Goal: Task Accomplishment & Management: Complete application form

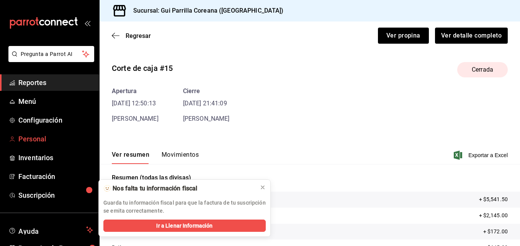
click at [32, 143] on span "Personal" at bounding box center [55, 139] width 75 height 10
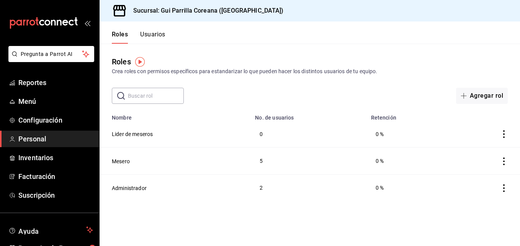
click at [506, 159] on icon "actions" at bounding box center [505, 162] width 8 height 8
click at [506, 159] on li "Duplicar" at bounding box center [476, 150] width 64 height 21
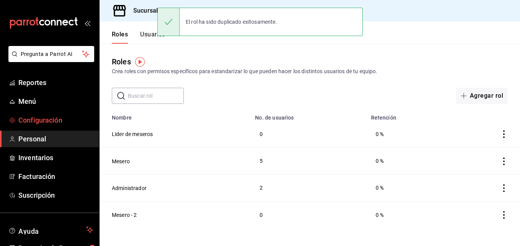
click at [45, 117] on span "Configuración" at bounding box center [55, 120] width 75 height 10
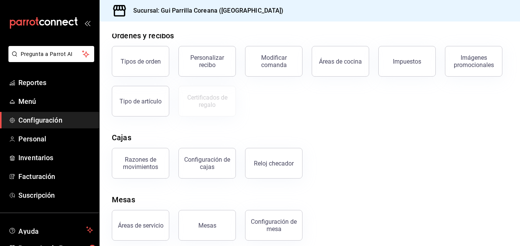
scroll to position [143, 0]
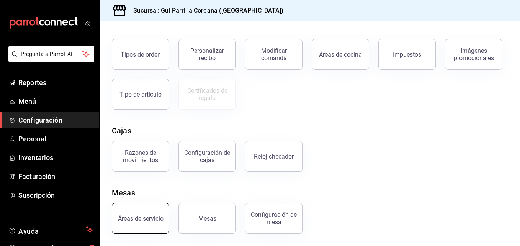
click at [144, 216] on div "Áreas de servicio" at bounding box center [141, 218] width 46 height 7
click at [144, 216] on html "Pregunta a Parrot AI Reportes Menú Configuración Personal Inventarios Facturaci…" at bounding box center [260, 123] width 520 height 246
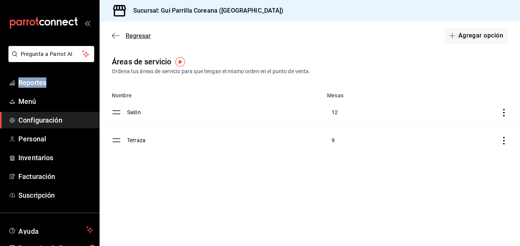
click at [119, 33] on icon "button" at bounding box center [116, 35] width 8 height 7
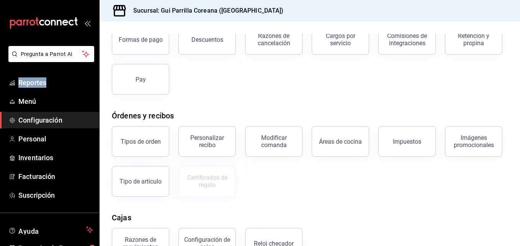
scroll to position [90, 0]
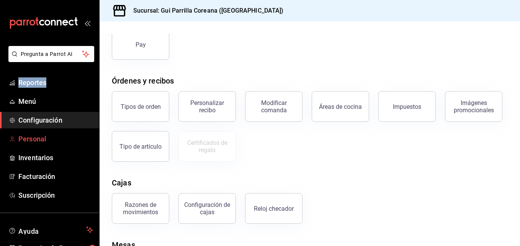
click at [54, 133] on link "Personal" at bounding box center [49, 139] width 99 height 16
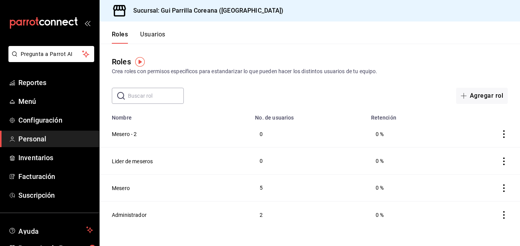
click at [145, 31] on button "Usuarios" at bounding box center [152, 37] width 25 height 13
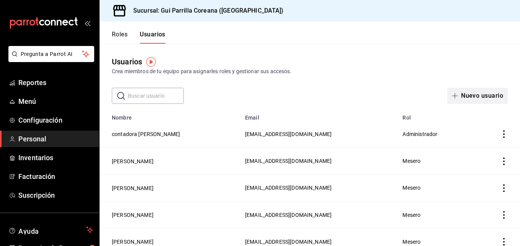
click at [466, 94] on button "Nuevo usuario" at bounding box center [478, 96] width 61 height 16
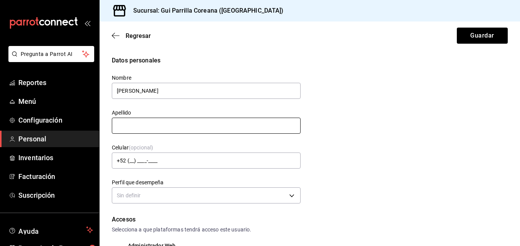
type input "ANDREA"
click at [266, 127] on input "text" at bounding box center [206, 126] width 189 height 16
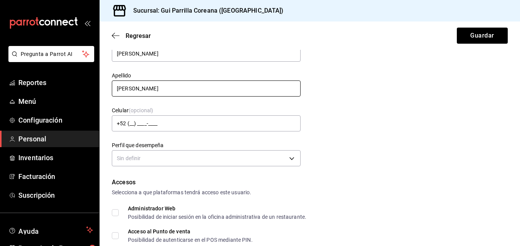
scroll to position [39, 0]
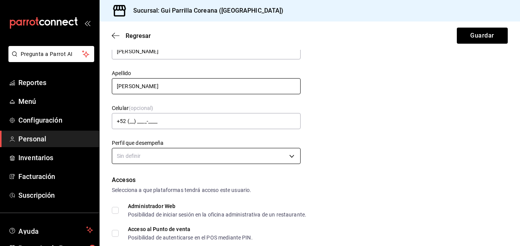
type input "CRUZ"
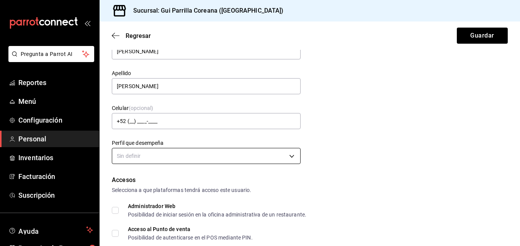
click at [283, 149] on body "Pregunta a Parrot AI Reportes Menú Configuración Personal Inventarios Facturaci…" at bounding box center [260, 123] width 520 height 246
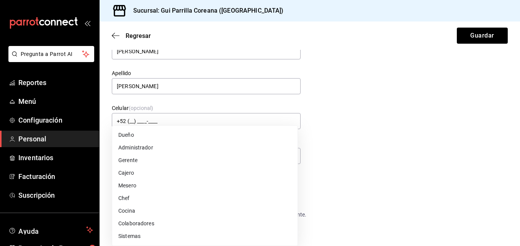
drag, startPoint x: 517, startPoint y: 85, endPoint x: 519, endPoint y: 98, distance: 13.6
click at [519, 98] on div at bounding box center [260, 123] width 520 height 246
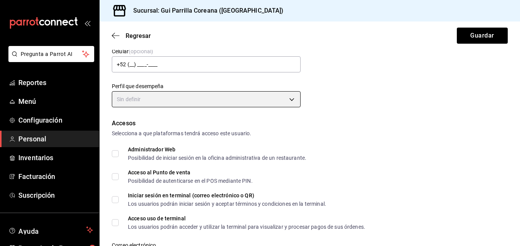
scroll to position [97, 0]
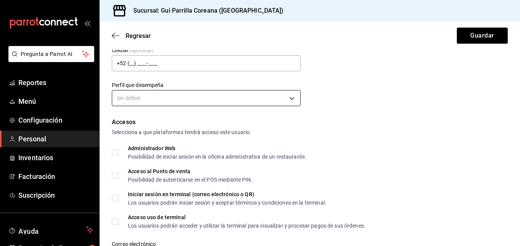
click at [276, 95] on body "Pregunta a Parrot AI Reportes Menú Configuración Personal Inventarios Facturaci…" at bounding box center [260, 123] width 520 height 246
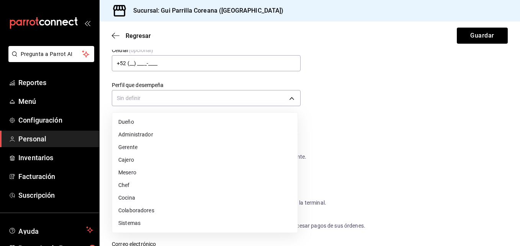
click at [154, 171] on li "Mesero" at bounding box center [205, 172] width 186 height 13
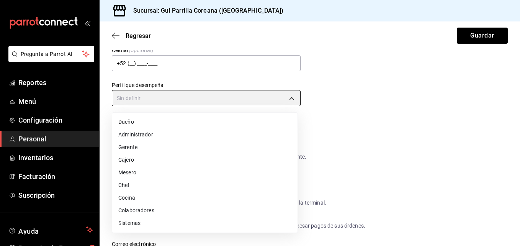
type input "WAITER"
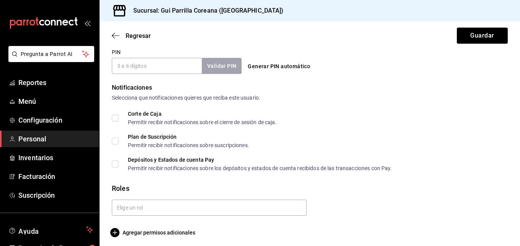
scroll to position [366, 0]
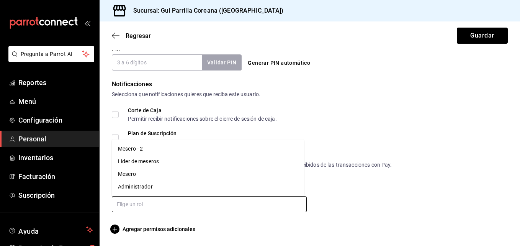
click at [198, 208] on input "text" at bounding box center [209, 204] width 195 height 16
click at [141, 172] on li "Mesero" at bounding box center [208, 174] width 192 height 13
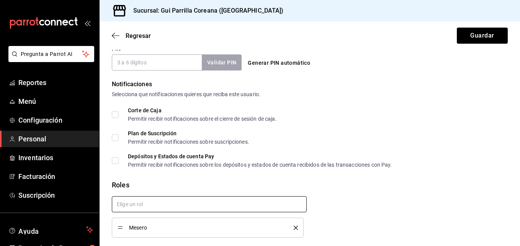
checkbox input "true"
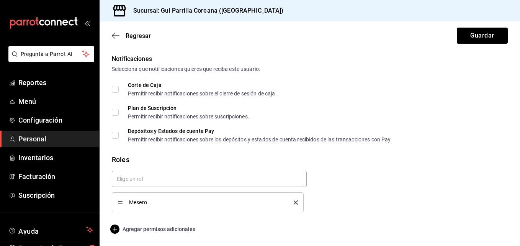
click at [179, 228] on span "Agregar permisos adicionales" at bounding box center [154, 229] width 84 height 9
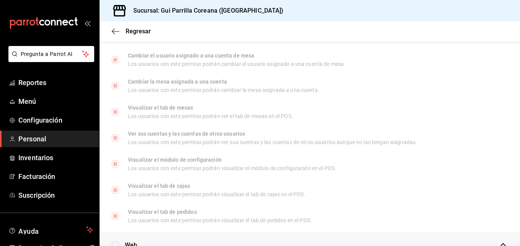
scroll to position [105, 0]
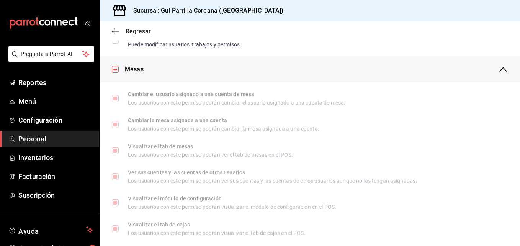
click at [118, 30] on icon "button" at bounding box center [116, 31] width 8 height 7
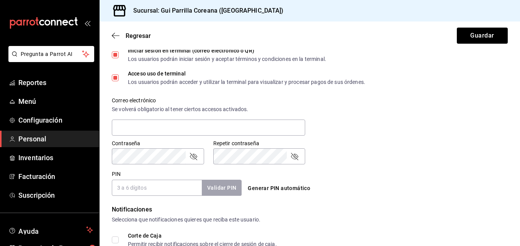
scroll to position [242, 0]
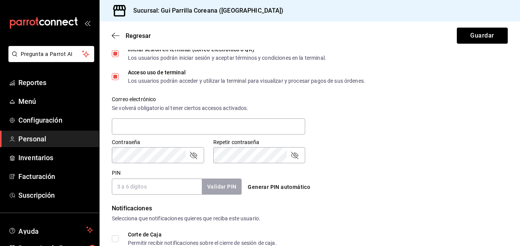
click at [172, 186] on input "PIN" at bounding box center [157, 187] width 90 height 16
type input "3333"
click at [228, 186] on button "Validar PIN" at bounding box center [221, 187] width 41 height 16
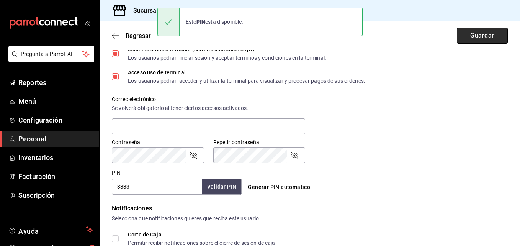
click at [463, 32] on button "Guardar" at bounding box center [482, 36] width 51 height 16
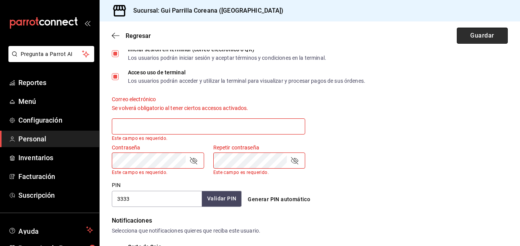
click at [463, 33] on button "Guardar" at bounding box center [482, 36] width 51 height 16
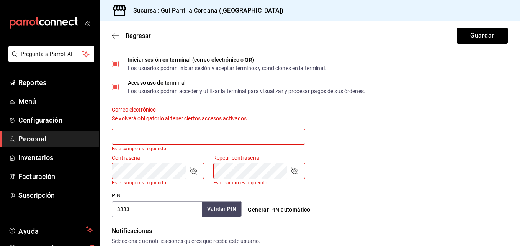
scroll to position [239, 0]
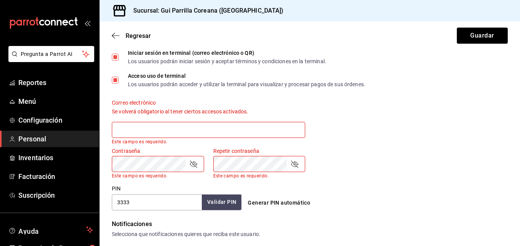
click at [257, 131] on input "text" at bounding box center [209, 130] width 194 height 16
type input "[EMAIL_ADDRESS][DOMAIN_NAME]"
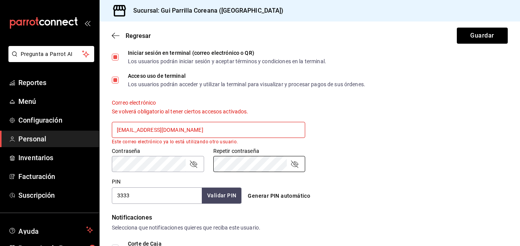
click at [192, 166] on icon "passwordField" at bounding box center [193, 163] width 9 height 9
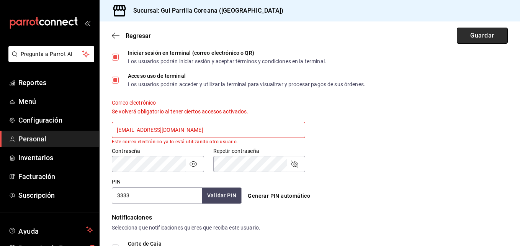
click at [466, 34] on button "Guardar" at bounding box center [482, 36] width 51 height 16
click at [471, 48] on div "Regresar Guardar" at bounding box center [310, 35] width 421 height 28
click at [468, 38] on button "Guardar" at bounding box center [482, 36] width 51 height 16
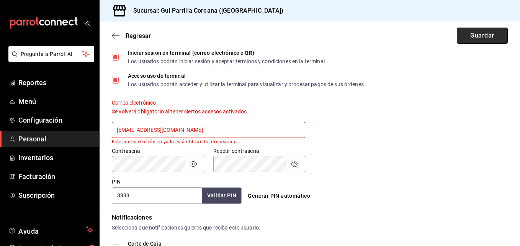
click at [468, 38] on button "Guardar" at bounding box center [482, 36] width 51 height 16
click at [472, 33] on button "Guardar" at bounding box center [482, 36] width 51 height 16
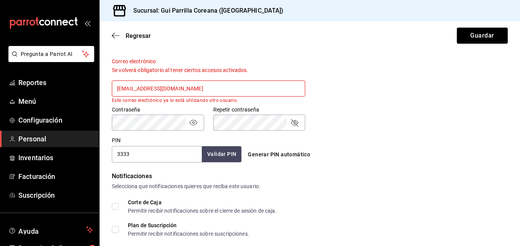
scroll to position [266, 0]
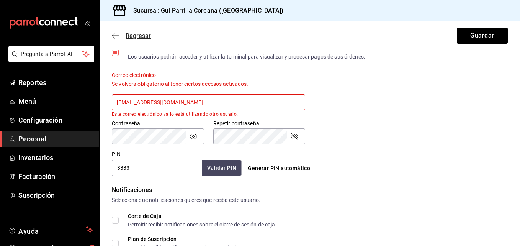
click at [119, 38] on icon "button" at bounding box center [116, 35] width 8 height 7
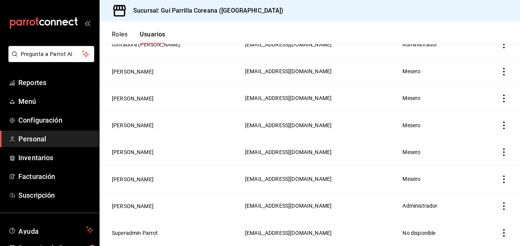
scroll to position [87, 0]
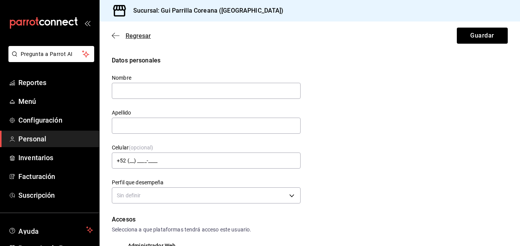
click at [117, 36] on icon "button" at bounding box center [116, 35] width 8 height 7
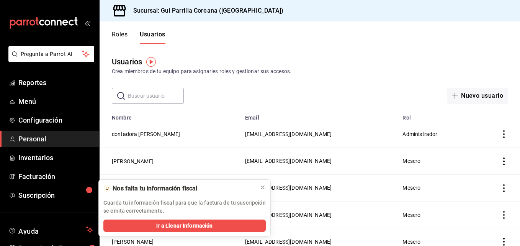
click at [151, 64] on img "button" at bounding box center [151, 62] width 10 height 10
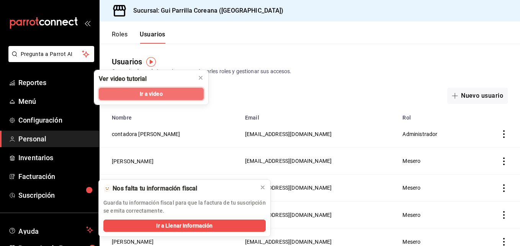
click at [156, 92] on span "Ir a video" at bounding box center [151, 94] width 23 height 8
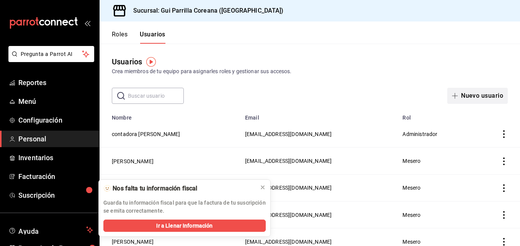
click at [467, 97] on button "Nuevo usuario" at bounding box center [478, 96] width 61 height 16
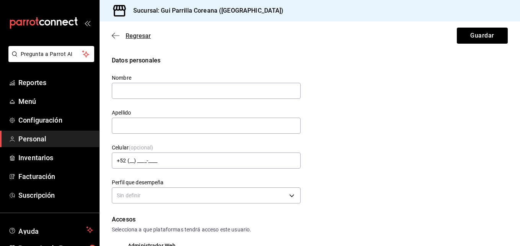
click at [113, 38] on icon "button" at bounding box center [116, 35] width 8 height 7
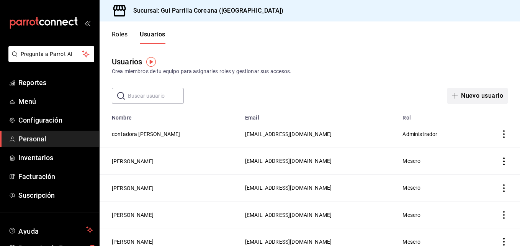
click at [455, 94] on icon "button" at bounding box center [455, 96] width 0 height 6
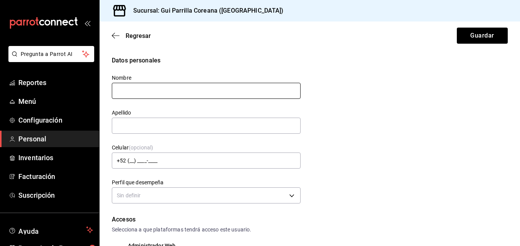
click at [220, 90] on input "text" at bounding box center [206, 91] width 189 height 16
type input "ANDREA"
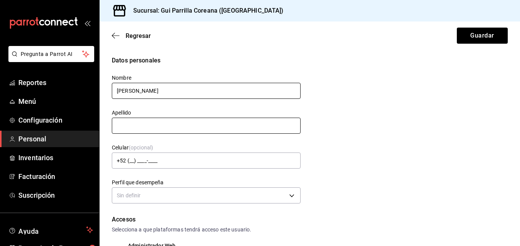
type input "CRUZ"
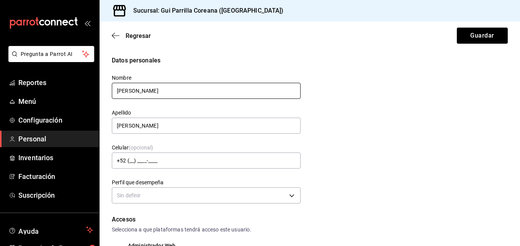
type input "3333"
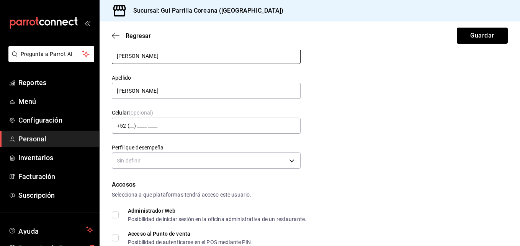
scroll to position [55, 0]
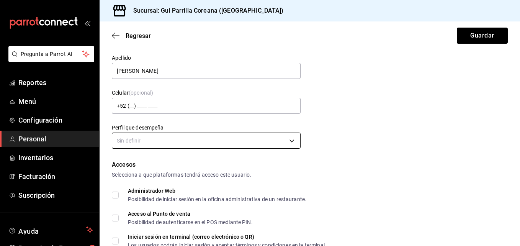
click at [235, 143] on body "Pregunta a Parrot AI Reportes Menú Configuración Personal Inventarios Facturaci…" at bounding box center [260, 123] width 520 height 246
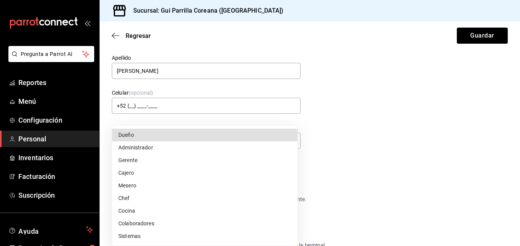
click at [137, 186] on li "Mesero" at bounding box center [205, 185] width 186 height 13
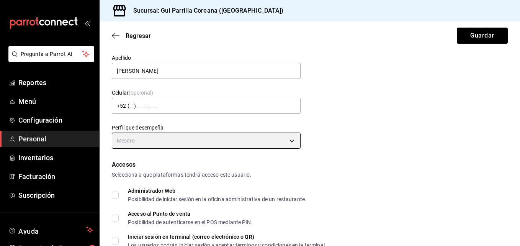
type input "WAITER"
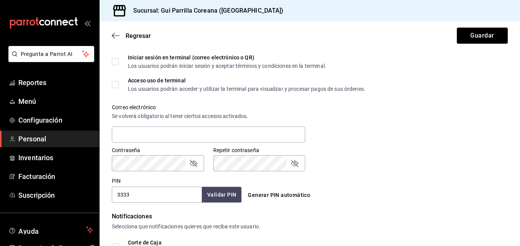
scroll to position [248, 0]
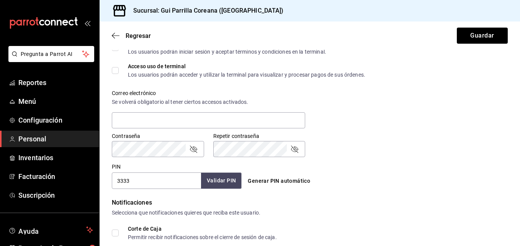
click at [231, 185] on button "Validar PIN" at bounding box center [221, 180] width 41 height 16
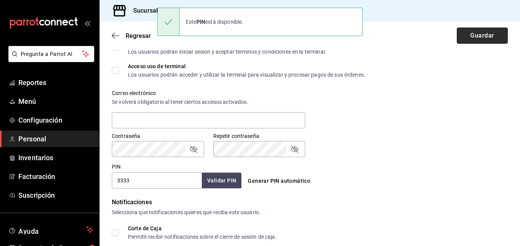
click at [483, 32] on button "Guardar" at bounding box center [482, 36] width 51 height 16
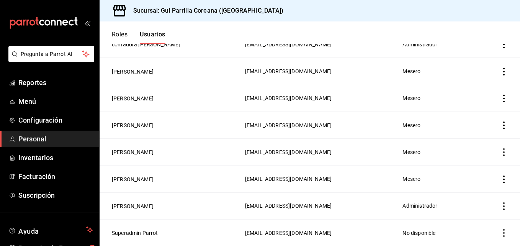
scroll to position [87, 0]
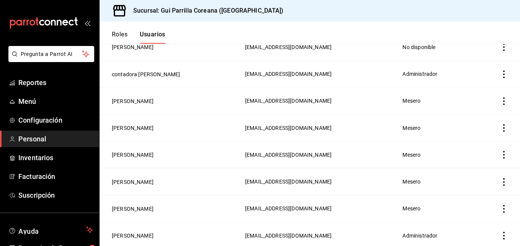
click at [504, 48] on icon "actions" at bounding box center [505, 47] width 2 height 8
click at [470, 55] on span "Eliminar" at bounding box center [471, 58] width 20 height 6
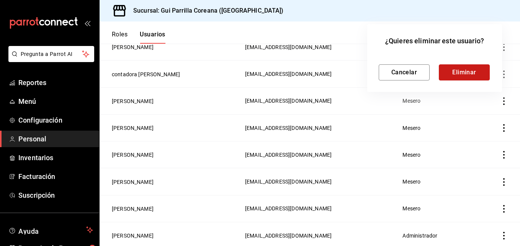
click at [466, 66] on button "Eliminar" at bounding box center [464, 72] width 51 height 16
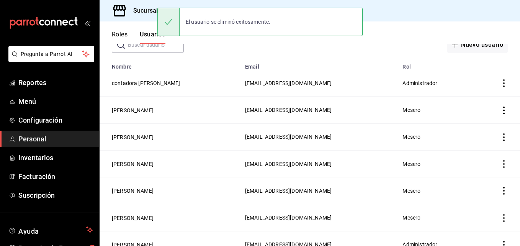
scroll to position [49, 0]
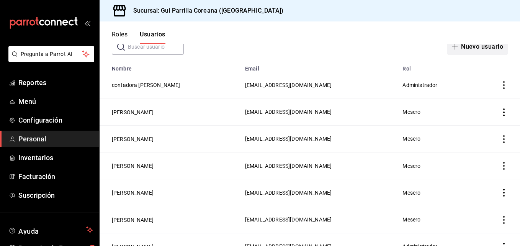
click at [473, 44] on button "Nuevo usuario" at bounding box center [478, 47] width 61 height 16
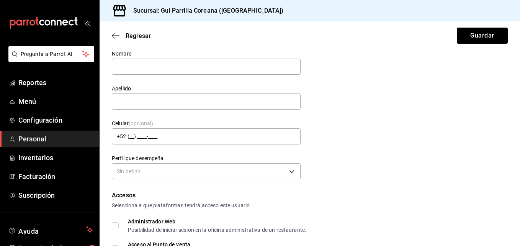
scroll to position [18, 0]
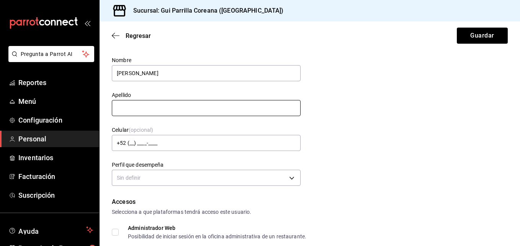
type input "Andrea"
click at [124, 112] on input "text" at bounding box center [206, 108] width 189 height 16
type input "CRUZ"
type input "3333"
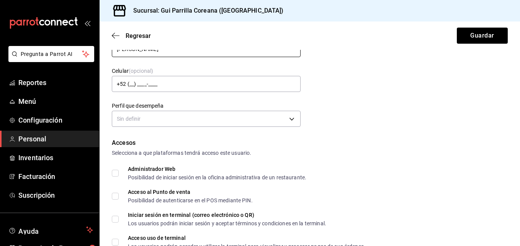
scroll to position [79, 0]
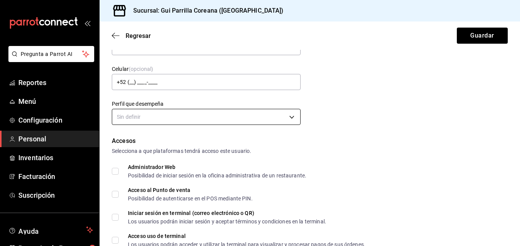
click at [292, 116] on body "Pregunta a Parrot AI Reportes Menú Configuración Personal Inventarios Facturaci…" at bounding box center [260, 123] width 520 height 246
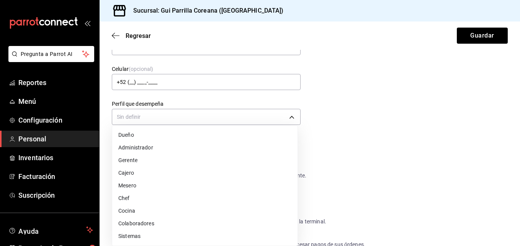
click at [138, 184] on li "Mesero" at bounding box center [205, 185] width 186 height 13
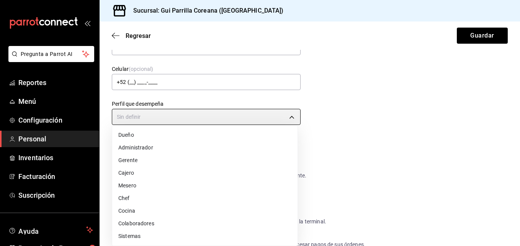
type input "WAITER"
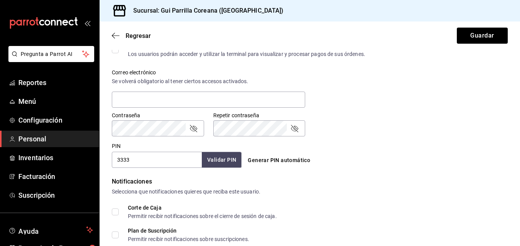
scroll to position [272, 0]
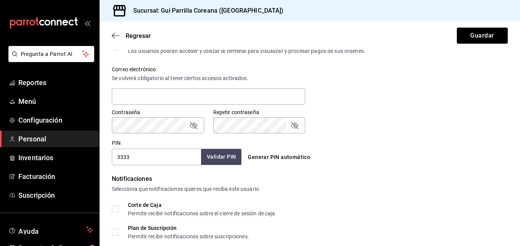
click at [233, 159] on button "Validar PIN" at bounding box center [221, 157] width 41 height 16
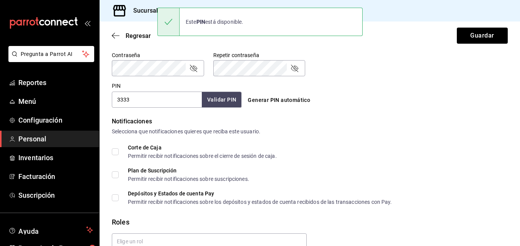
scroll to position [366, 0]
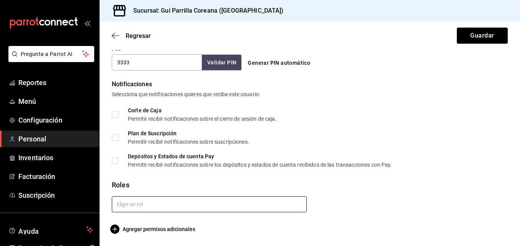
click at [270, 199] on input "text" at bounding box center [209, 204] width 195 height 16
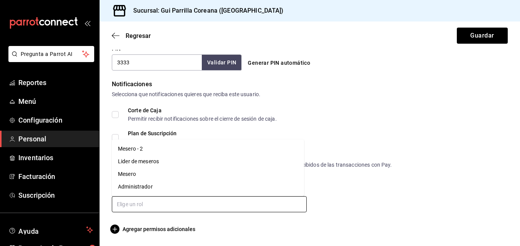
click at [145, 174] on li "Mesero" at bounding box center [208, 174] width 192 height 13
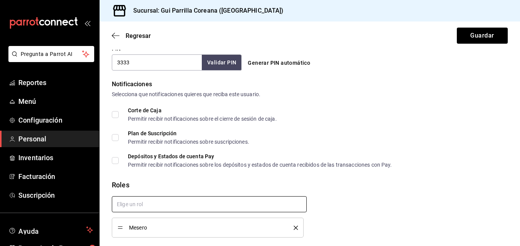
checkbox input "true"
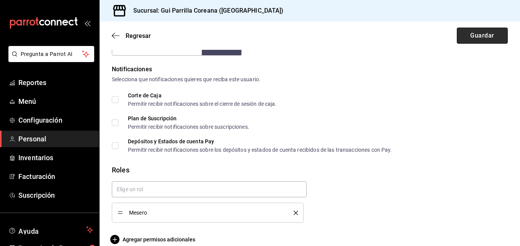
click at [472, 35] on button "Guardar" at bounding box center [482, 36] width 51 height 16
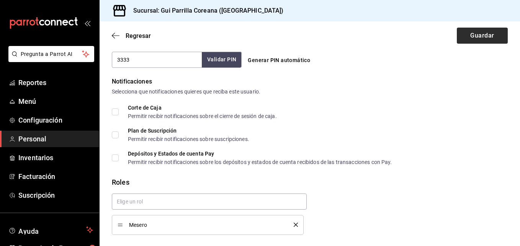
scroll to position [235, 0]
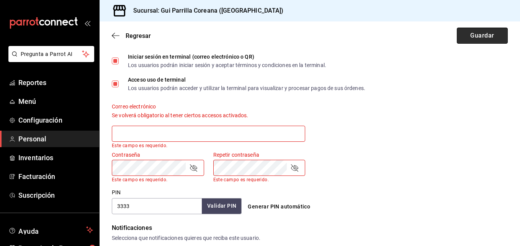
click at [472, 35] on button "Guardar" at bounding box center [482, 36] width 51 height 16
type input "a"
click at [138, 39] on span "Regresar" at bounding box center [138, 35] width 25 height 7
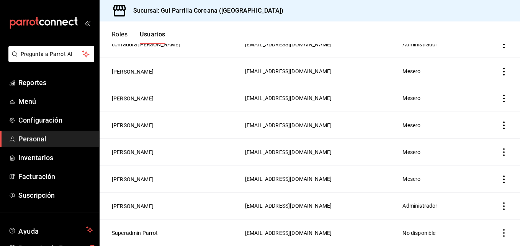
scroll to position [87, 0]
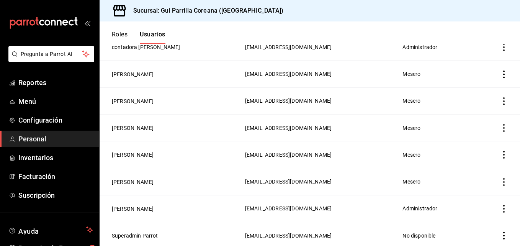
click at [501, 100] on icon "actions" at bounding box center [505, 101] width 8 height 8
click at [384, 99] on div at bounding box center [260, 123] width 520 height 246
click at [415, 100] on span "Mesero" at bounding box center [412, 101] width 18 height 6
click at [501, 126] on icon "actions" at bounding box center [505, 128] width 8 height 8
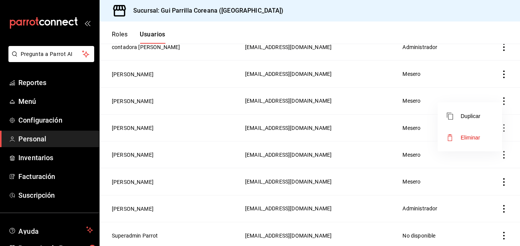
click at [418, 116] on div at bounding box center [260, 123] width 520 height 246
drag, startPoint x: 420, startPoint y: 119, endPoint x: 378, endPoint y: 117, distance: 42.2
click at [378, 117] on tr "Danna Mejia 9629a7f7-b028-4665-99ec-fee0bd581987@fake.email Mesero" at bounding box center [310, 127] width 421 height 27
drag, startPoint x: 378, startPoint y: 117, endPoint x: 373, endPoint y: 112, distance: 7.4
click at [373, 112] on td "[EMAIL_ADDRESS][DOMAIN_NAME]" at bounding box center [320, 100] width 158 height 27
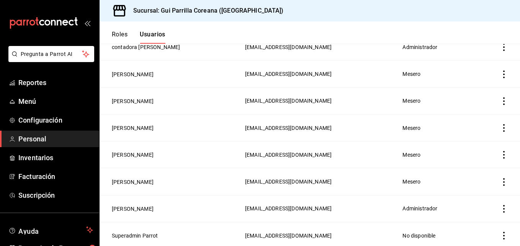
click at [330, 179] on span "[EMAIL_ADDRESS][DOMAIN_NAME]" at bounding box center [288, 182] width 87 height 6
drag, startPoint x: 333, startPoint y: 181, endPoint x: 318, endPoint y: 180, distance: 15.3
click at [318, 180] on td "[EMAIL_ADDRESS][DOMAIN_NAME]" at bounding box center [320, 181] width 158 height 27
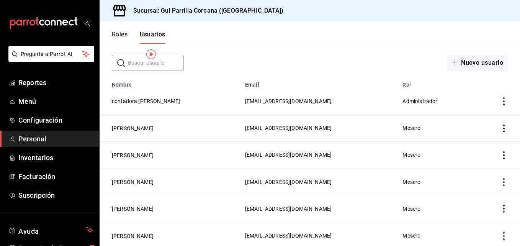
scroll to position [0, 0]
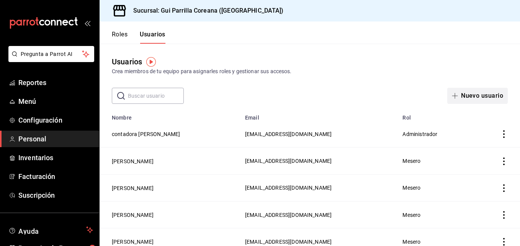
click at [467, 93] on button "Nuevo usuario" at bounding box center [478, 96] width 61 height 16
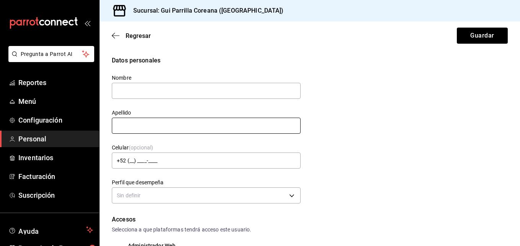
type input "a"
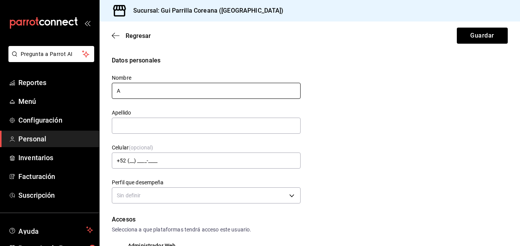
click at [151, 92] on input "A" at bounding box center [206, 91] width 189 height 16
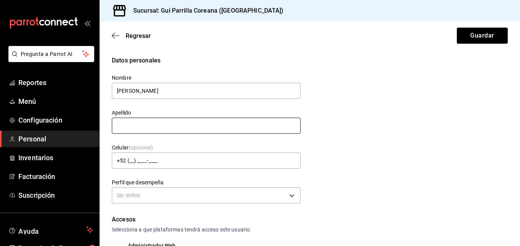
type input "Andra"
click at [137, 121] on input "text" at bounding box center [206, 126] width 189 height 16
type input "c"
type input "Cruz"
click at [457, 28] on button "Guardar" at bounding box center [482, 36] width 51 height 16
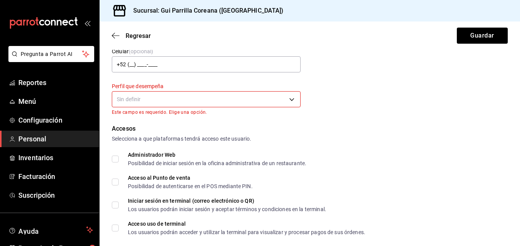
scroll to position [99, 0]
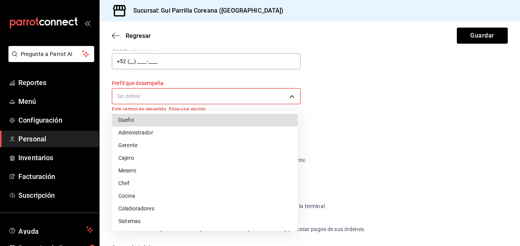
click at [274, 93] on body "Pregunta a Parrot AI Reportes Menú Configuración Personal Inventarios Facturaci…" at bounding box center [260, 123] width 520 height 246
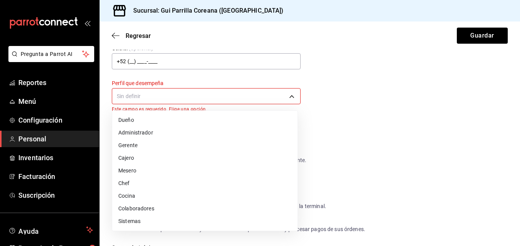
click at [130, 167] on li "Mesero" at bounding box center [205, 170] width 186 height 13
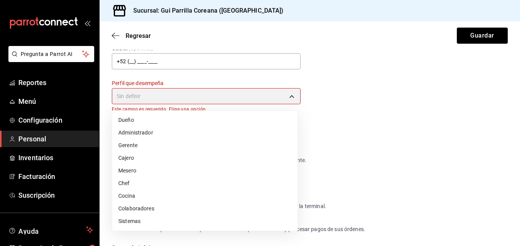
type input "WAITER"
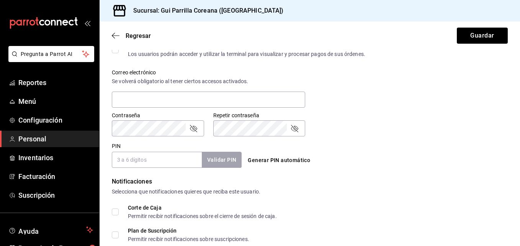
scroll to position [273, 0]
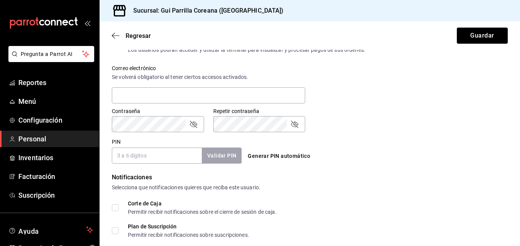
click at [170, 155] on input "PIN" at bounding box center [157, 156] width 90 height 16
type input "333"
click at [216, 156] on button "Validar PIN" at bounding box center [221, 156] width 41 height 16
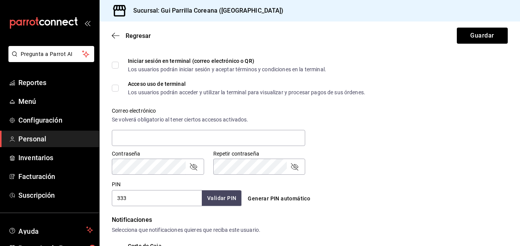
scroll to position [217, 0]
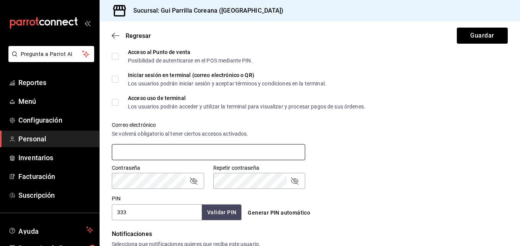
click at [247, 157] on input "text" at bounding box center [209, 152] width 194 height 16
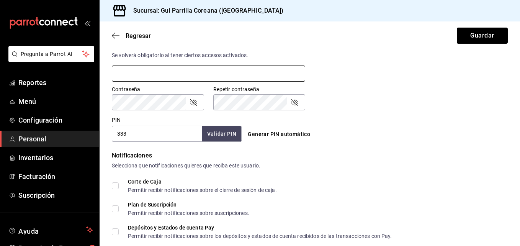
scroll to position [366, 0]
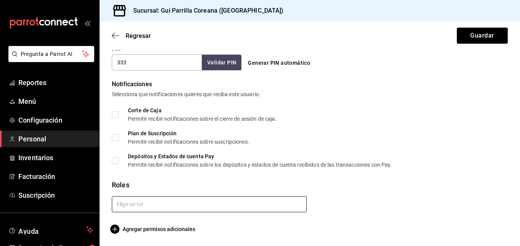
click at [304, 210] on input "text" at bounding box center [209, 204] width 195 height 16
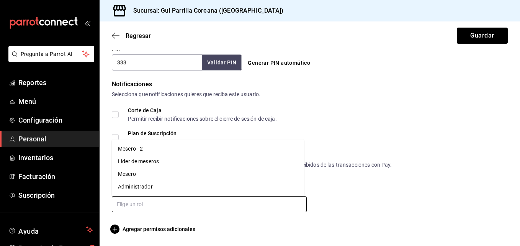
click at [142, 176] on li "Mesero" at bounding box center [208, 174] width 192 height 13
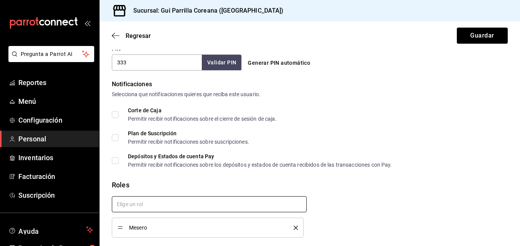
checkbox input "true"
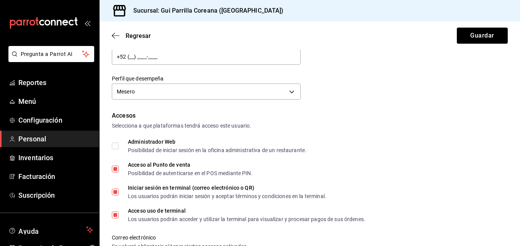
scroll to position [105, 0]
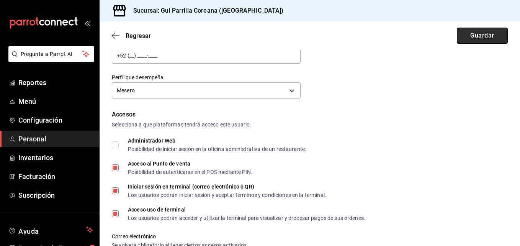
click at [479, 39] on button "Guardar" at bounding box center [482, 36] width 51 height 16
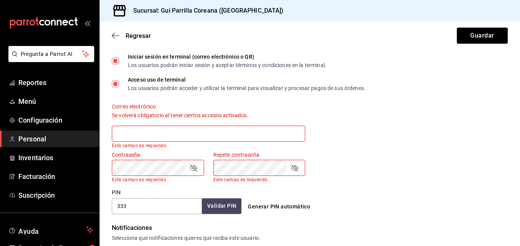
click at [226, 132] on input "text" at bounding box center [209, 134] width 194 height 16
type input "f"
type input "q"
type input "1"
type input "2121131241242@fak"
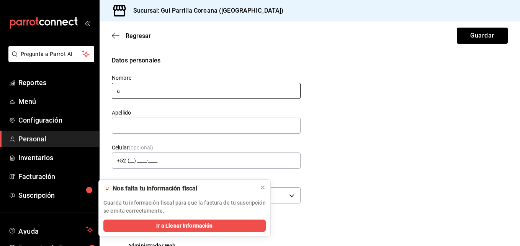
type input "[PERSON_NAME]"
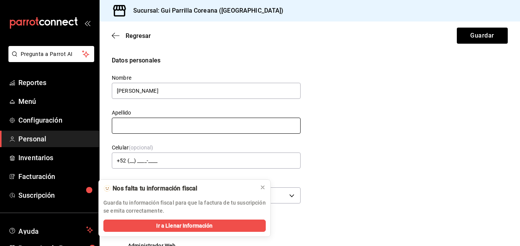
click at [137, 129] on input "text" at bounding box center [206, 126] width 189 height 16
type input "[PERSON_NAME]"
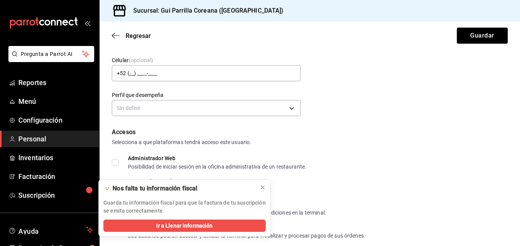
scroll to position [92, 0]
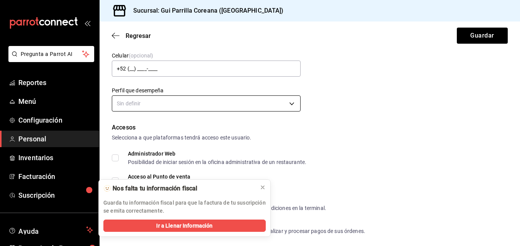
click at [278, 106] on body "Pregunta a Parrot AI Reportes Menú Configuración Personal Inventarios Facturaci…" at bounding box center [260, 123] width 520 height 246
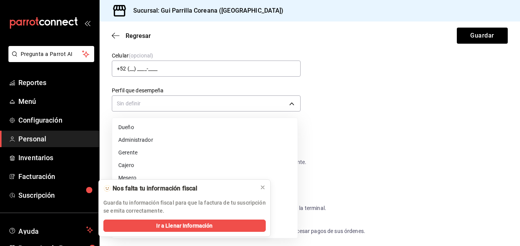
click at [137, 175] on li "Mesero" at bounding box center [205, 178] width 186 height 13
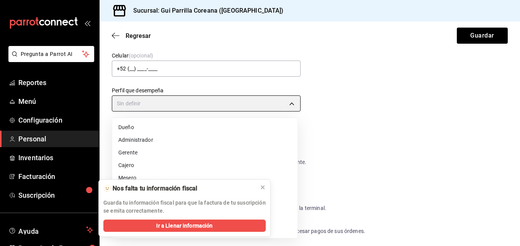
type input "WAITER"
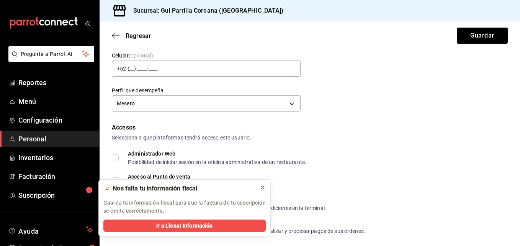
click at [263, 185] on icon at bounding box center [263, 187] width 6 height 6
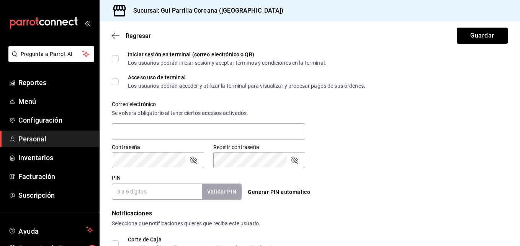
scroll to position [264, 0]
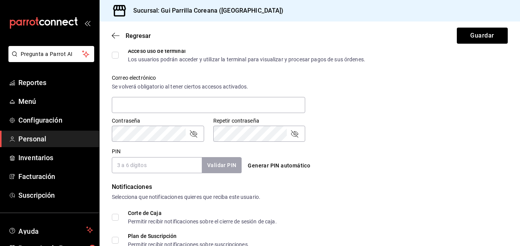
click at [156, 165] on input "PIN" at bounding box center [157, 165] width 90 height 16
type input "3333"
click at [214, 166] on button "Validar PIN" at bounding box center [221, 165] width 41 height 16
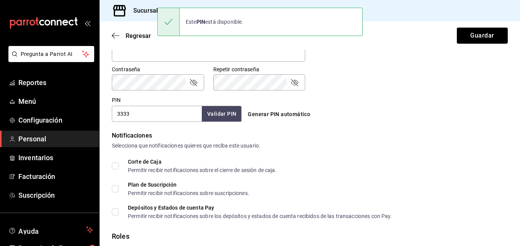
scroll to position [350, 0]
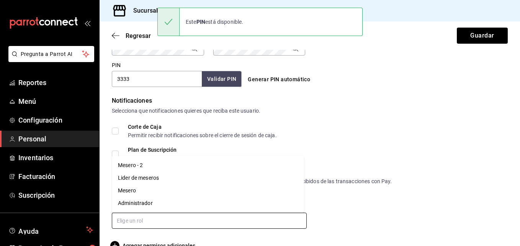
click at [287, 217] on input "text" at bounding box center [209, 221] width 195 height 16
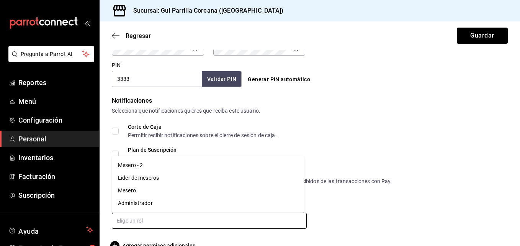
click at [130, 187] on li "Mesero" at bounding box center [208, 190] width 192 height 13
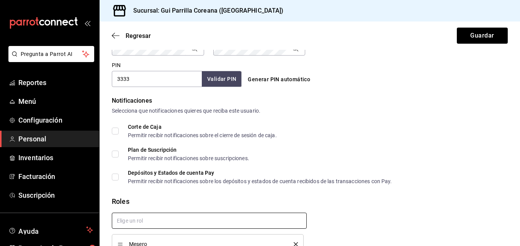
checkbox input "true"
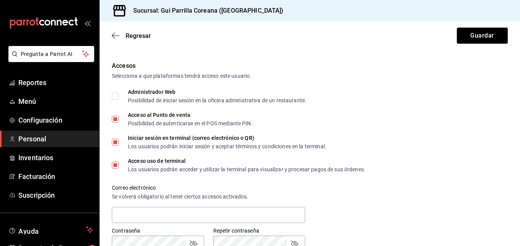
scroll to position [203, 0]
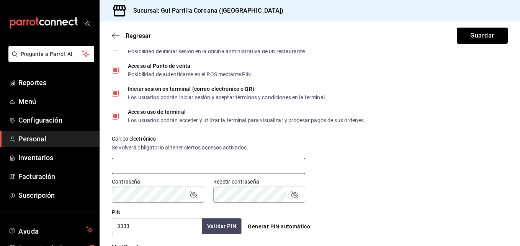
click at [245, 169] on input "text" at bounding box center [209, 166] width 194 height 16
type input "[EMAIL_ADDRESS][DOMAIN_NAME]"
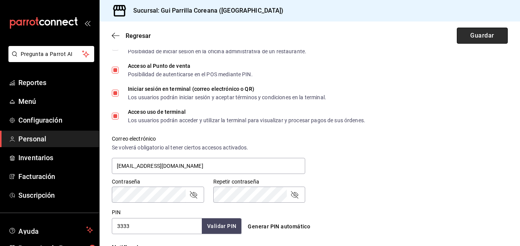
click at [476, 31] on button "Guardar" at bounding box center [482, 36] width 51 height 16
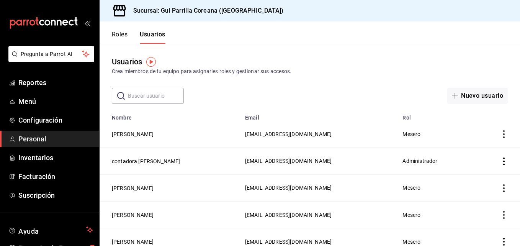
click at [441, 52] on div "Usuarios Crea miembros de tu equipo para asignarles roles y gestionar sus acces…" at bounding box center [310, 74] width 421 height 60
click at [389, 52] on div "Usuarios Crea miembros de tu equipo para asignarles roles y gestionar sus acces…" at bounding box center [310, 74] width 421 height 60
